Goal: Information Seeking & Learning: Learn about a topic

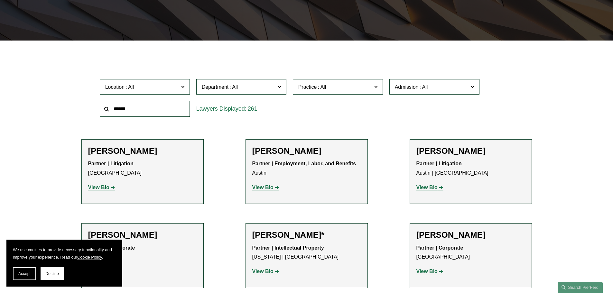
scroll to position [97, 0]
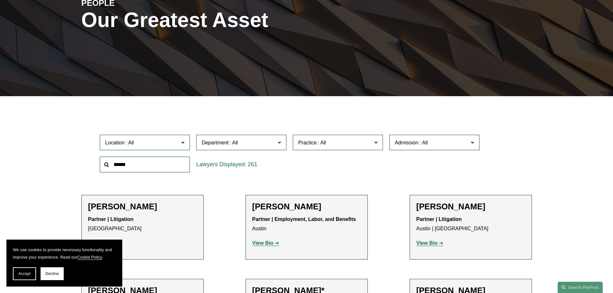
click at [223, 143] on span "Department" at bounding box center [215, 142] width 27 height 5
click at [0, 0] on link "Litigation" at bounding box center [0, 0] width 0 height 0
click at [349, 145] on span "Practice" at bounding box center [335, 142] width 74 height 9
click at [0, 0] on link "Arbitration and Mediation" at bounding box center [0, 0] width 0 height 0
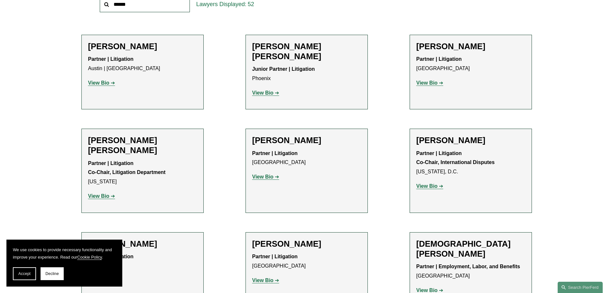
scroll to position [258, 0]
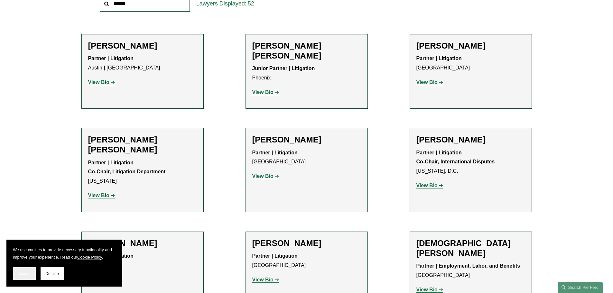
click at [27, 273] on span "Accept" at bounding box center [24, 274] width 12 height 5
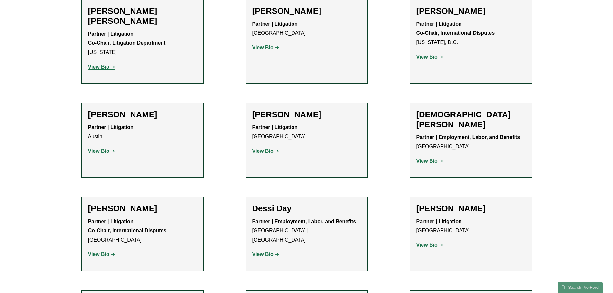
scroll to position [354, 0]
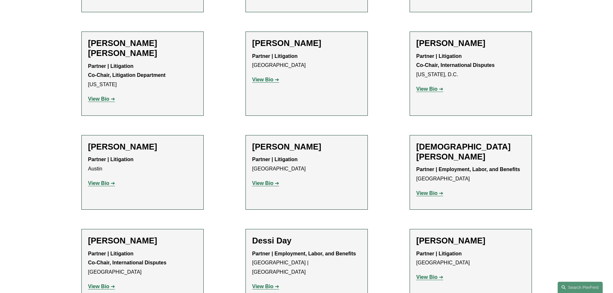
drag, startPoint x: 459, startPoint y: 35, endPoint x: 205, endPoint y: 210, distance: 308.3
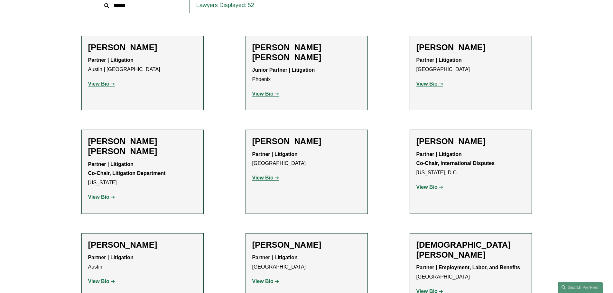
scroll to position [263, 0]
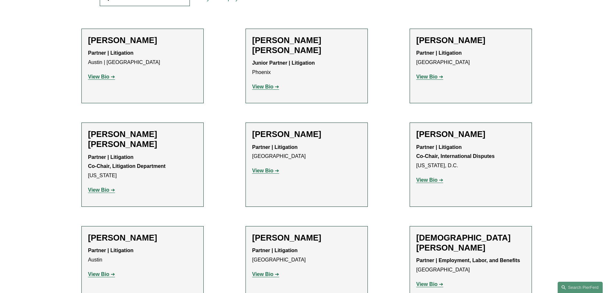
click at [427, 177] on strong "View Bio" at bounding box center [427, 179] width 21 height 5
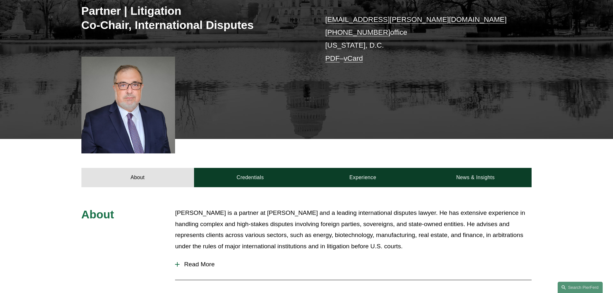
scroll to position [322, 0]
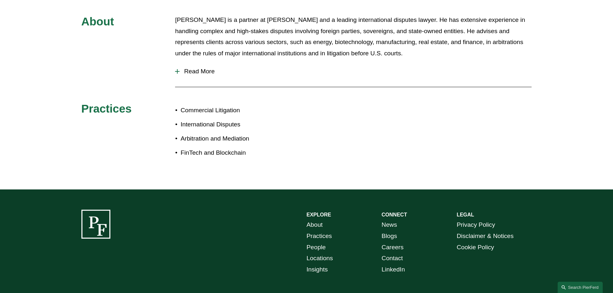
click at [204, 74] on span "Read More" at bounding box center [356, 71] width 352 height 7
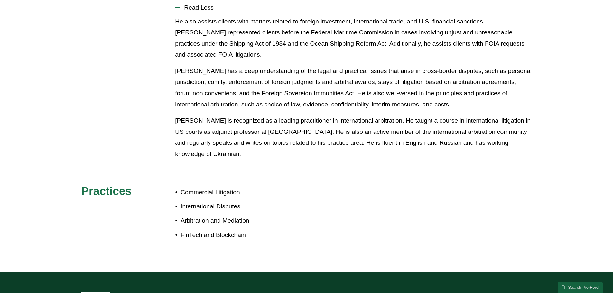
scroll to position [386, 0]
